Goal: Transaction & Acquisition: Purchase product/service

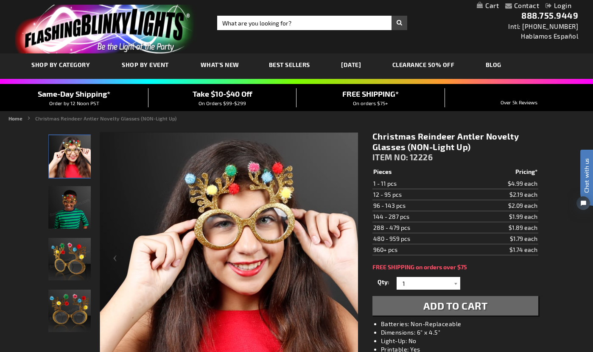
click at [80, 205] on img "Boy displaying Christmas Reindeer Antler Non Light Up Glasses" at bounding box center [69, 207] width 42 height 42
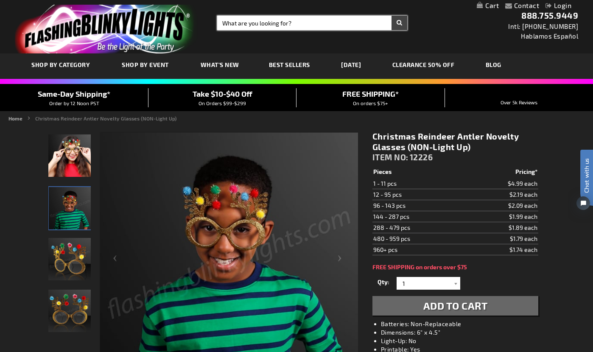
click at [308, 25] on input "Search" at bounding box center [312, 23] width 190 height 14
type input "christmas sunglasses"
click at [391, 16] on button "Search" at bounding box center [399, 23] width 16 height 14
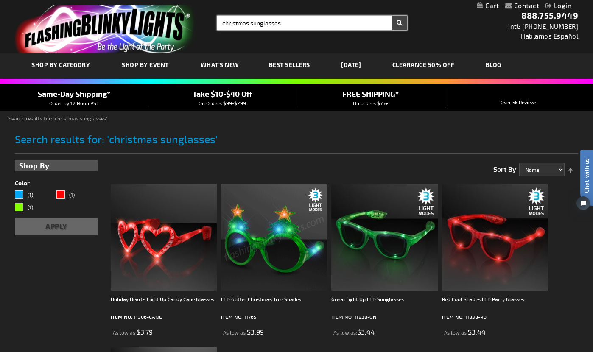
click at [223, 22] on input "christmas sunglasses" at bounding box center [312, 23] width 190 height 14
type input "reindeer christmas sunglasses"
click at [391, 16] on button "Search" at bounding box center [399, 23] width 16 height 14
click at [250, 24] on input "christmas sunglasses" at bounding box center [312, 23] width 190 height 14
type input "reindeet sunglasses"
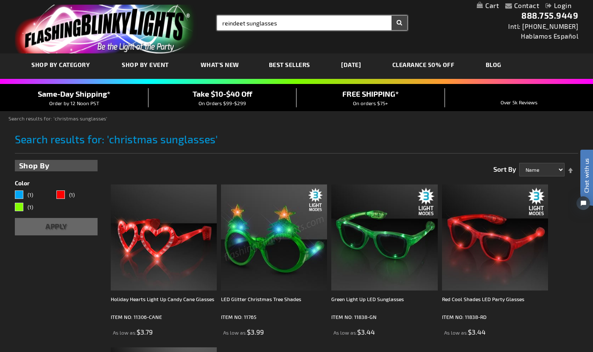
click at [391, 16] on button "Search" at bounding box center [399, 23] width 16 height 14
click at [259, 44] on div "Toggle Nav Search Search reindeet sunglasses × Search 888.755.9449 Intl: 818-75…" at bounding box center [296, 26] width 593 height 53
